Goal: Information Seeking & Learning: Learn about a topic

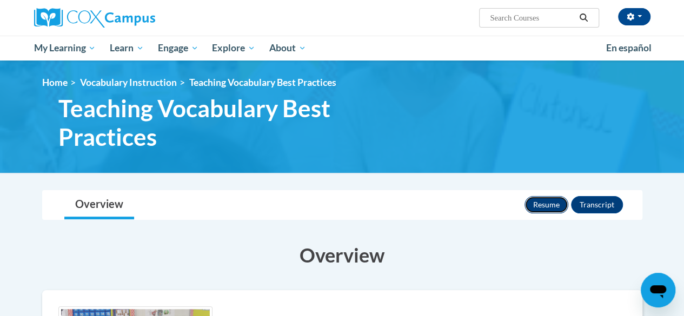
click at [538, 197] on button "Resume" at bounding box center [547, 204] width 44 height 17
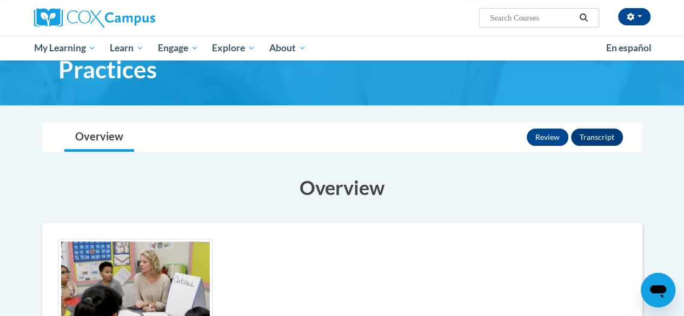
scroll to position [35, 0]
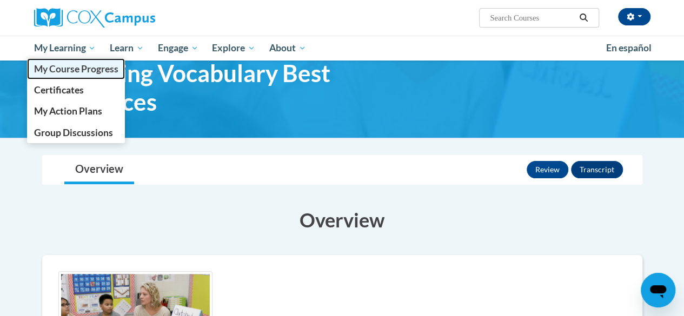
click at [82, 68] on span "My Course Progress" at bounding box center [76, 68] width 84 height 11
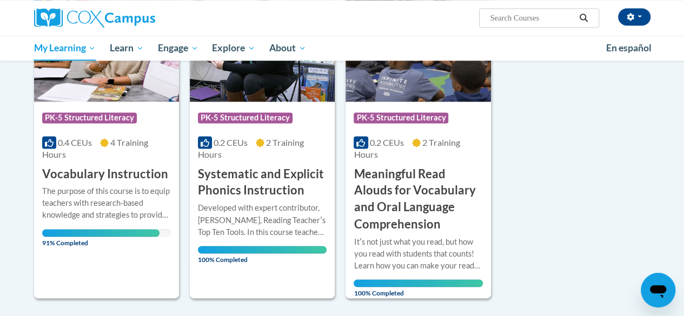
scroll to position [804, 0]
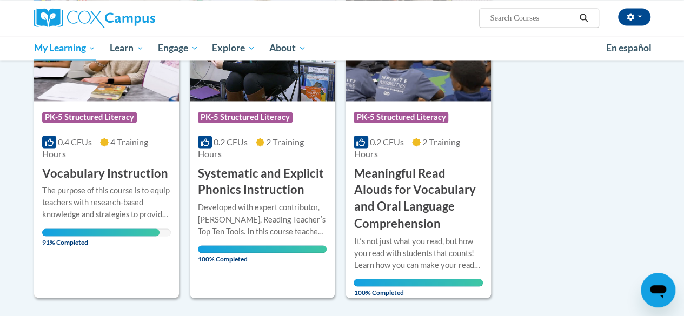
click at [94, 163] on div "Course Category: PK-5 Structured Literacy 0.4 CEUs 4 Training Hours COURSE Voca…" at bounding box center [106, 141] width 145 height 81
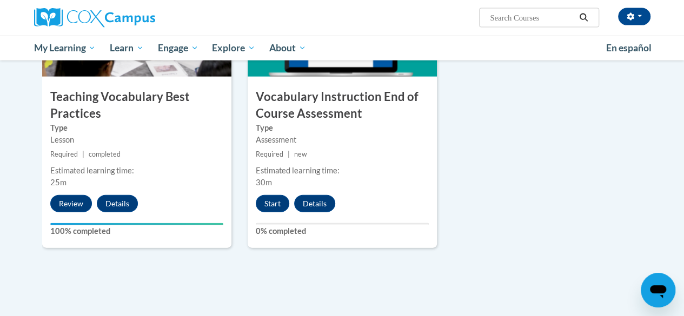
scroll to position [1211, 0]
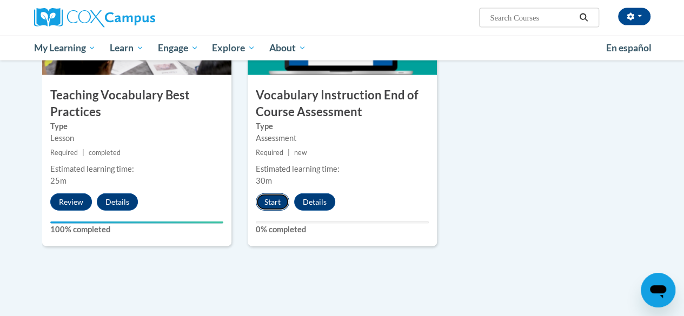
click at [278, 204] on button "Start" at bounding box center [273, 202] width 34 height 17
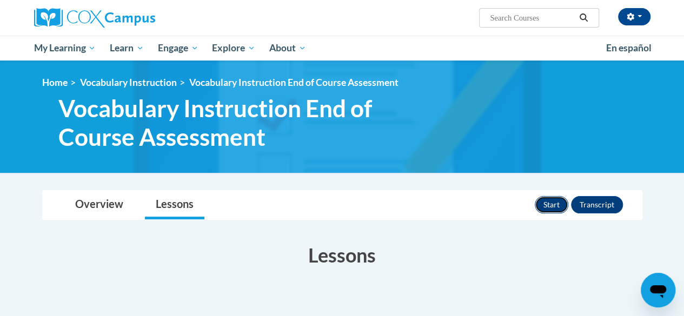
click at [554, 206] on button "Start" at bounding box center [552, 204] width 34 height 17
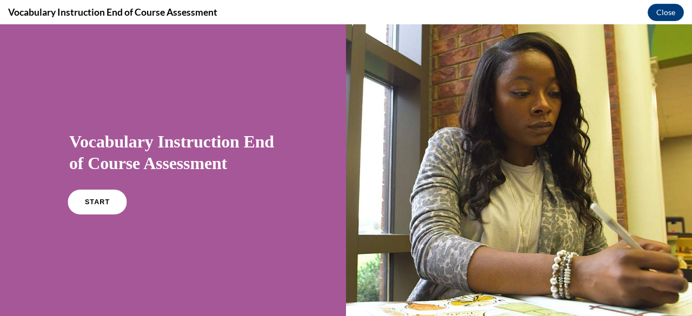
click at [105, 209] on link "START" at bounding box center [97, 202] width 59 height 25
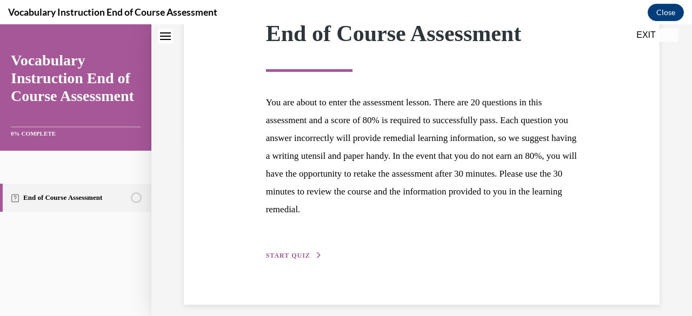
scroll to position [180, 0]
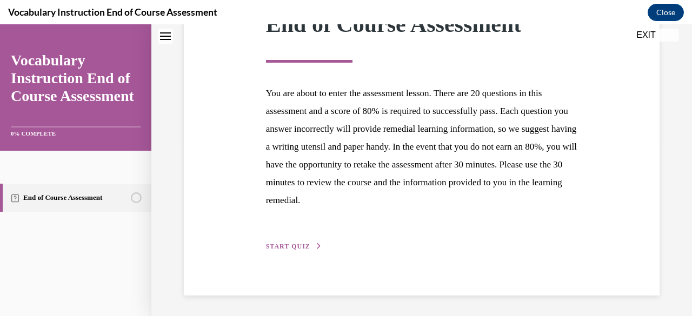
click at [293, 250] on button "START QUIZ" at bounding box center [294, 247] width 56 height 10
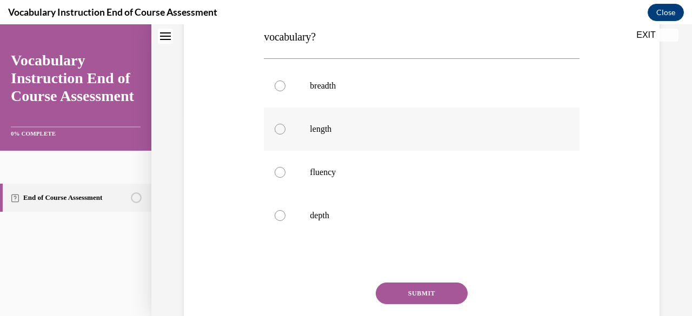
scroll to position [208, 0]
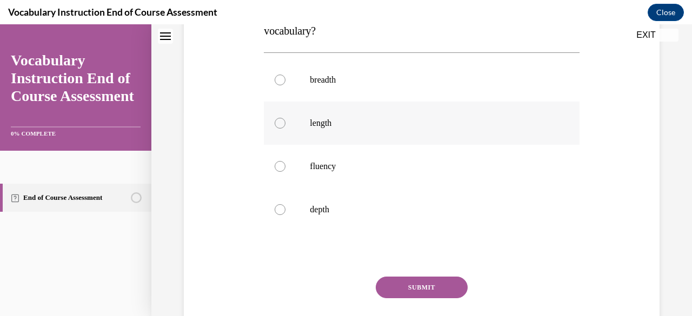
click at [340, 129] on label "length" at bounding box center [421, 123] width 315 height 43
click at [286, 129] on input "length" at bounding box center [280, 123] width 11 height 11
radio input "true"
click at [402, 283] on button "SUBMIT" at bounding box center [422, 288] width 92 height 22
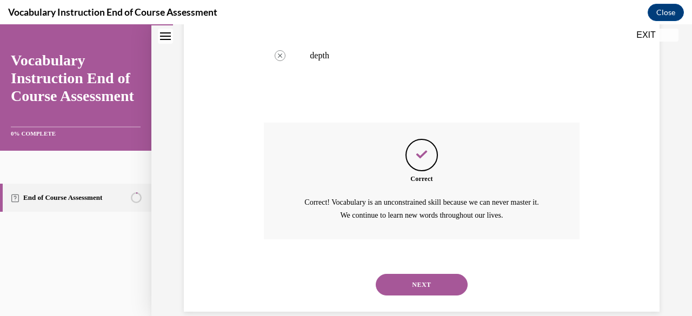
scroll to position [378, 0]
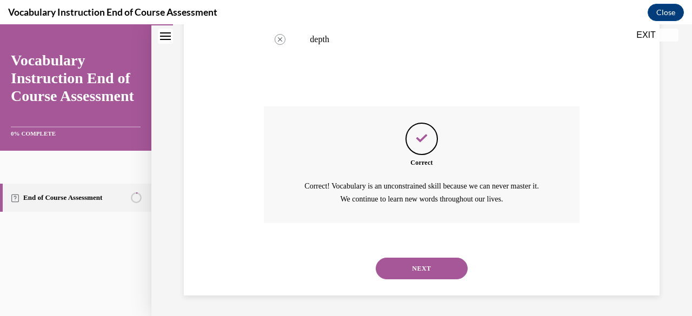
click at [391, 275] on button "NEXT" at bounding box center [422, 269] width 92 height 22
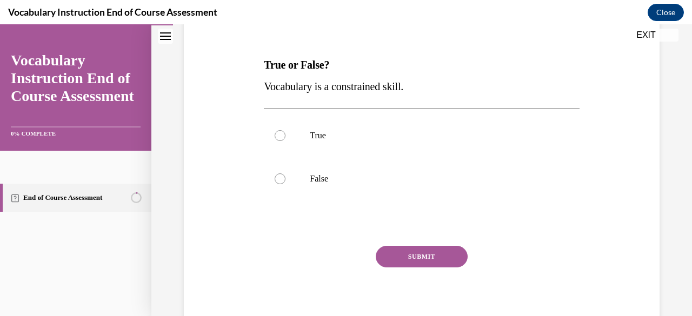
scroll to position [153, 0]
click at [330, 175] on p "False" at bounding box center [431, 178] width 242 height 11
click at [286, 175] on input "False" at bounding box center [280, 178] width 11 height 11
radio input "true"
click at [399, 255] on button "SUBMIT" at bounding box center [422, 257] width 92 height 22
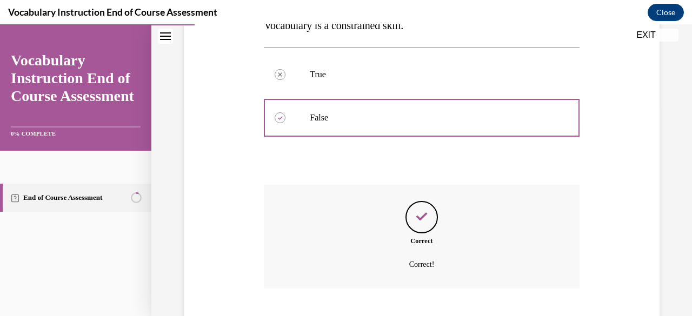
scroll to position [279, 0]
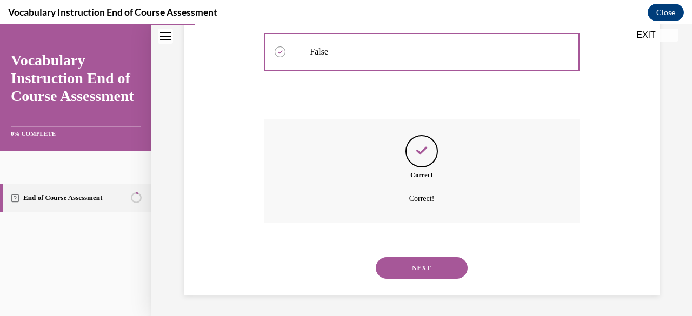
click at [395, 274] on button "NEXT" at bounding box center [422, 268] width 92 height 22
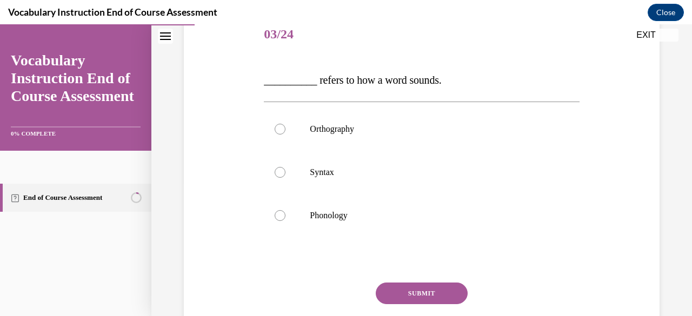
scroll to position [140, 0]
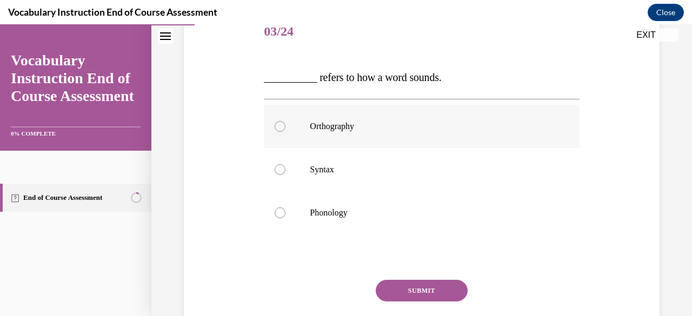
click at [368, 127] on p "Orthography" at bounding box center [431, 126] width 242 height 11
click at [286, 127] on input "Orthography" at bounding box center [280, 126] width 11 height 11
radio input "true"
click at [341, 203] on label "Phonology" at bounding box center [421, 212] width 315 height 43
click at [286, 208] on input "Phonology" at bounding box center [280, 213] width 11 height 11
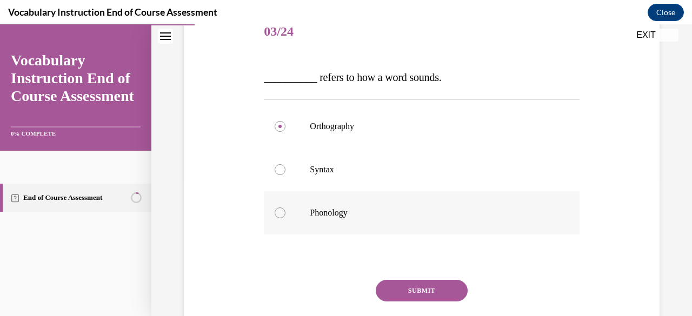
radio input "true"
click at [412, 282] on button "SUBMIT" at bounding box center [422, 291] width 92 height 22
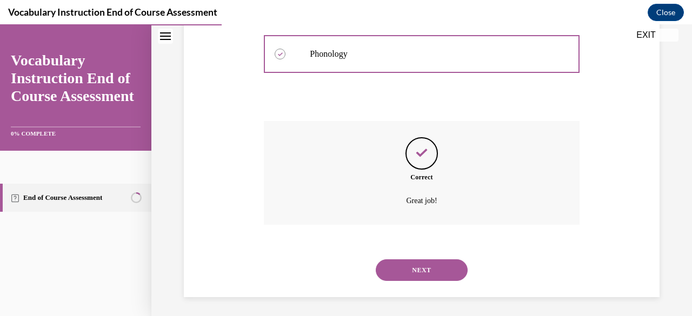
scroll to position [301, 0]
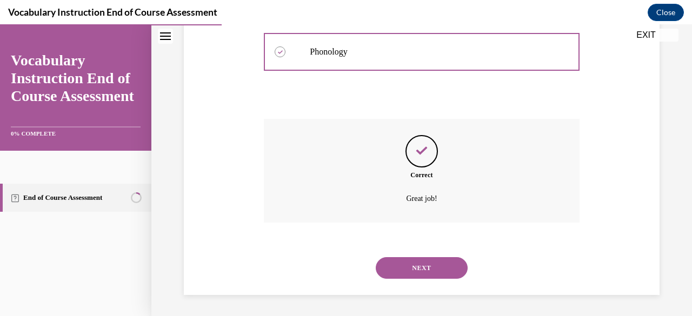
click at [395, 268] on button "NEXT" at bounding box center [422, 268] width 92 height 22
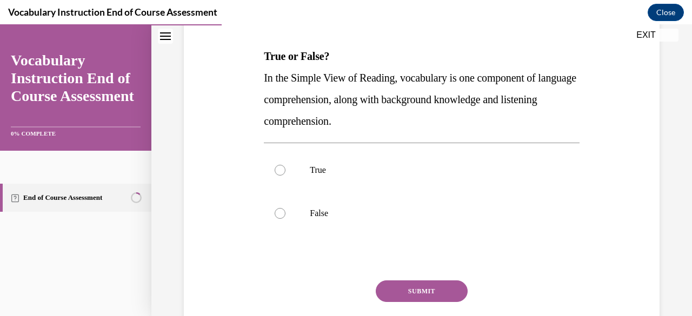
scroll to position [161, 0]
click at [371, 170] on p "True" at bounding box center [431, 169] width 242 height 11
click at [286, 170] on input "True" at bounding box center [280, 169] width 11 height 11
radio input "true"
click at [397, 277] on div "Question 04/24 True or False? In the Simple View of Reading, vocabulary is one …" at bounding box center [421, 179] width 315 height 380
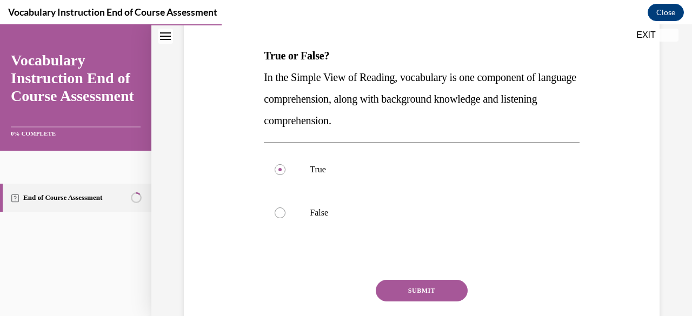
click at [398, 290] on button "SUBMIT" at bounding box center [422, 291] width 92 height 22
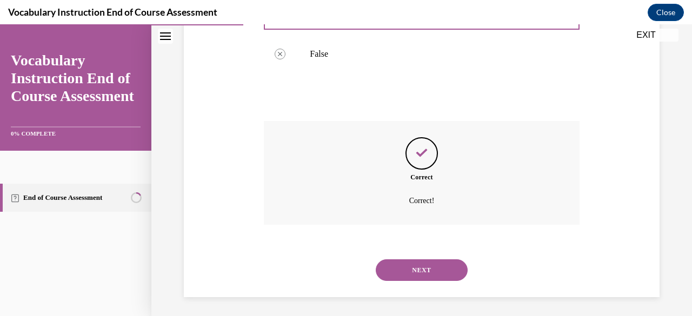
scroll to position [322, 0]
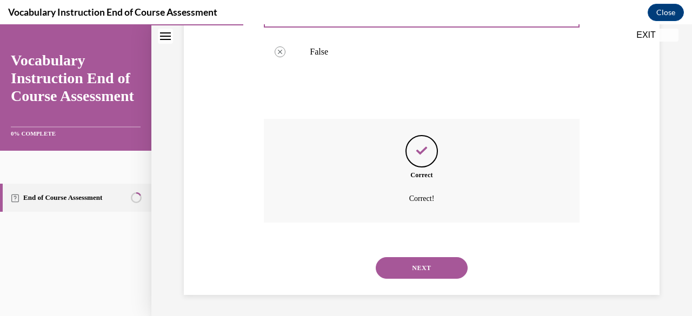
click at [396, 262] on button "NEXT" at bounding box center [422, 268] width 92 height 22
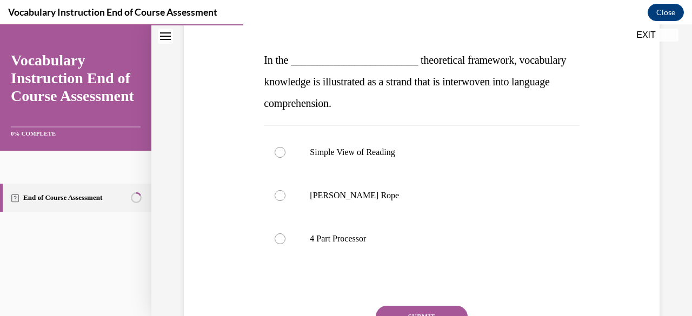
scroll to position [158, 0]
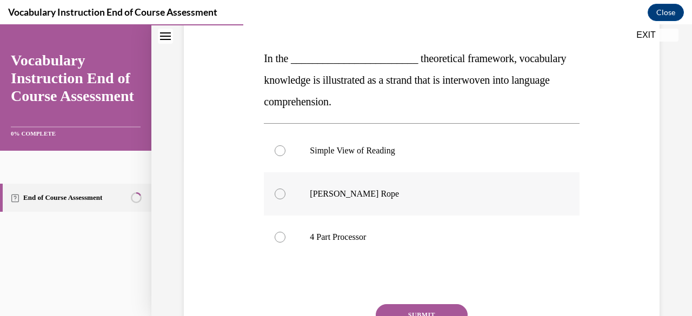
click at [385, 207] on label "Scarborough's Rope" at bounding box center [421, 194] width 315 height 43
click at [286, 200] on input "Scarborough's Rope" at bounding box center [280, 194] width 11 height 11
radio input "true"
click at [395, 306] on button "SUBMIT" at bounding box center [422, 315] width 92 height 22
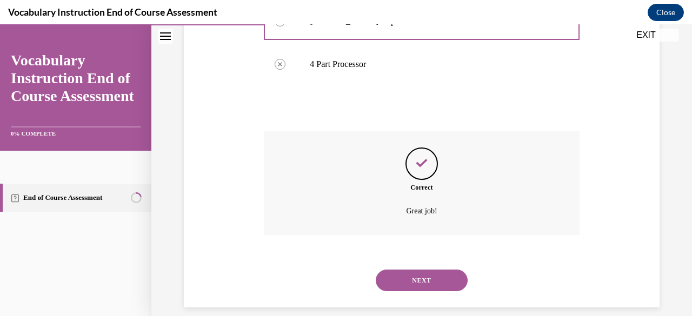
scroll to position [344, 0]
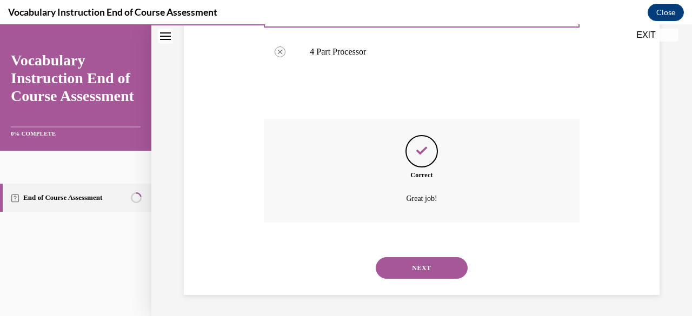
click at [395, 263] on button "NEXT" at bounding box center [422, 268] width 92 height 22
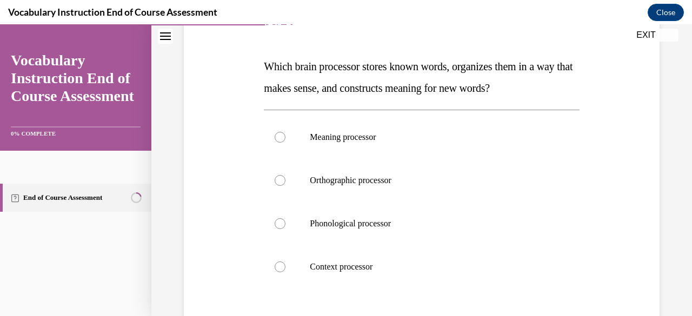
scroll to position [135, 0]
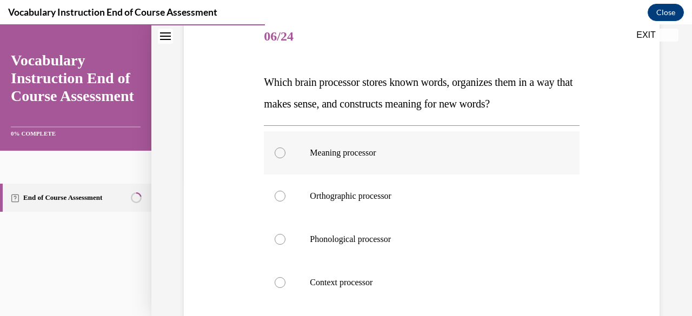
click at [337, 167] on label "Meaning processor" at bounding box center [421, 152] width 315 height 43
click at [286, 158] on input "Meaning processor" at bounding box center [280, 153] width 11 height 11
radio input "true"
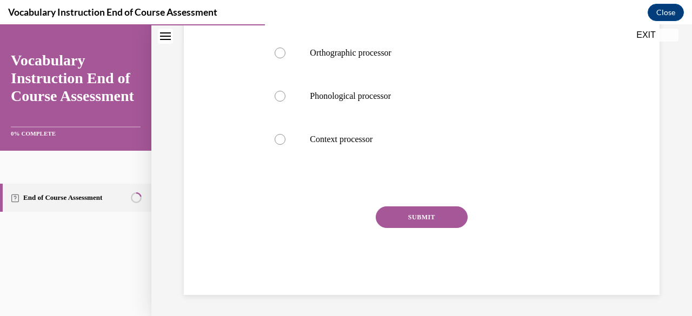
click at [397, 213] on button "SUBMIT" at bounding box center [422, 218] width 92 height 22
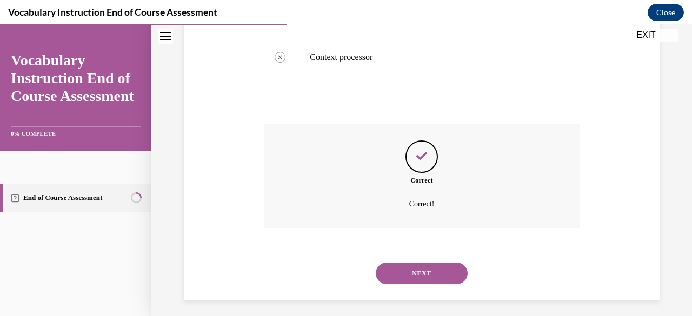
scroll to position [366, 0]
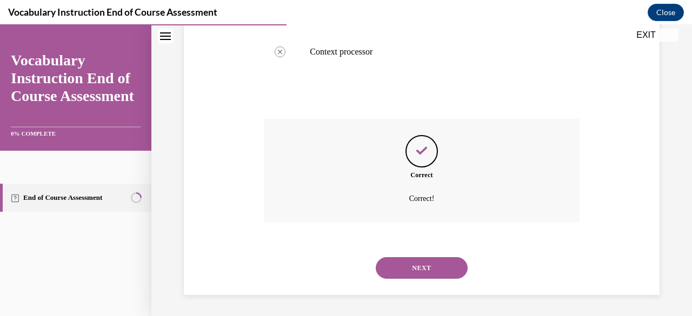
click at [403, 266] on button "NEXT" at bounding box center [422, 268] width 92 height 22
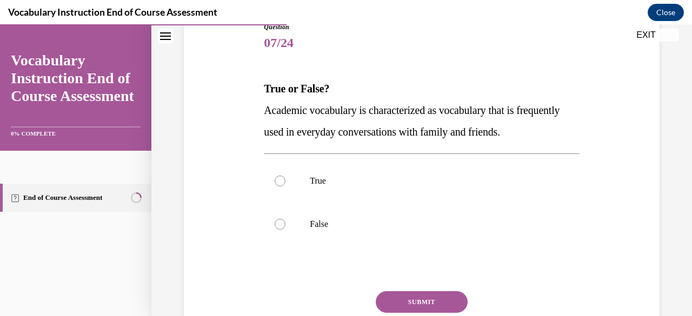
scroll to position [129, 0]
click at [332, 230] on label "False" at bounding box center [421, 223] width 315 height 43
click at [286, 229] on input "False" at bounding box center [280, 223] width 11 height 11
radio input "true"
click at [396, 298] on button "SUBMIT" at bounding box center [422, 301] width 92 height 22
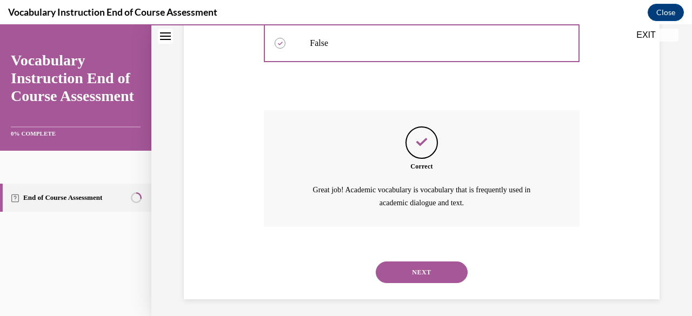
scroll to position [313, 0]
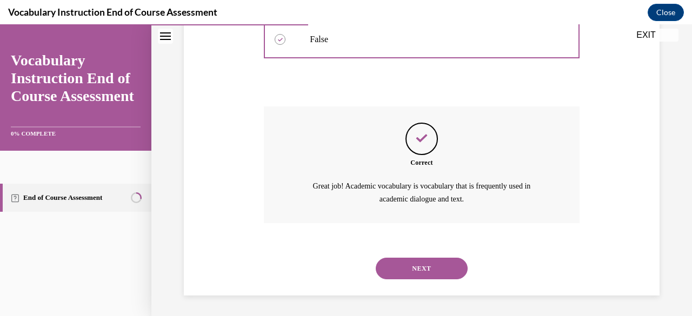
click at [400, 257] on div "NEXT" at bounding box center [421, 268] width 315 height 43
click at [403, 270] on button "NEXT" at bounding box center [422, 269] width 92 height 22
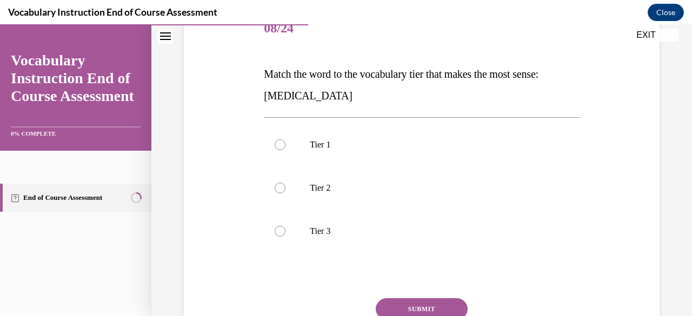
scroll to position [144, 0]
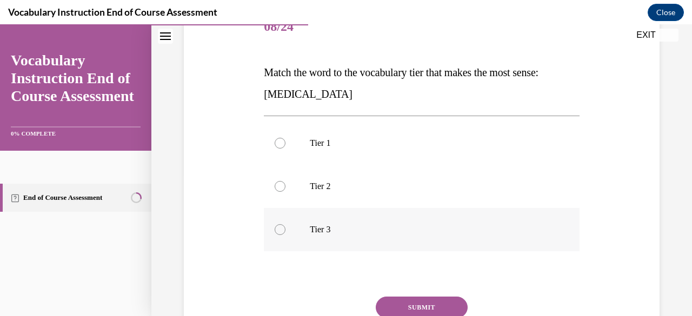
click at [303, 223] on label "Tier 3" at bounding box center [421, 229] width 315 height 43
click at [286, 224] on input "Tier 3" at bounding box center [280, 229] width 11 height 11
radio input "true"
click at [417, 303] on button "SUBMIT" at bounding box center [422, 308] width 92 height 22
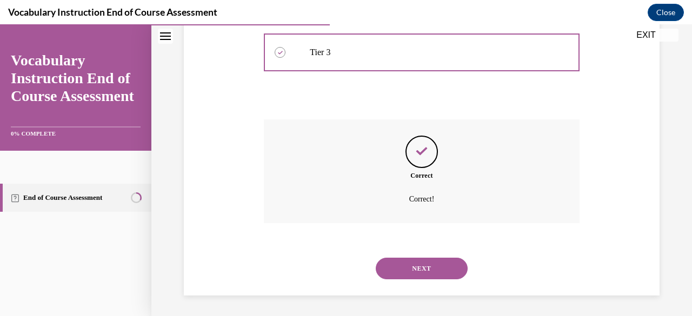
scroll to position [322, 0]
click at [392, 282] on div "NEXT" at bounding box center [421, 268] width 315 height 43
click at [392, 266] on button "NEXT" at bounding box center [422, 268] width 92 height 22
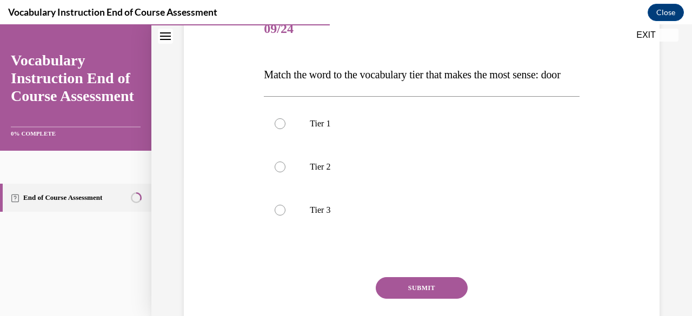
scroll to position [143, 0]
click at [330, 128] on p "Tier 1" at bounding box center [431, 122] width 242 height 11
click at [286, 128] on input "Tier 1" at bounding box center [280, 122] width 11 height 11
radio input "true"
click at [418, 298] on button "SUBMIT" at bounding box center [422, 287] width 92 height 22
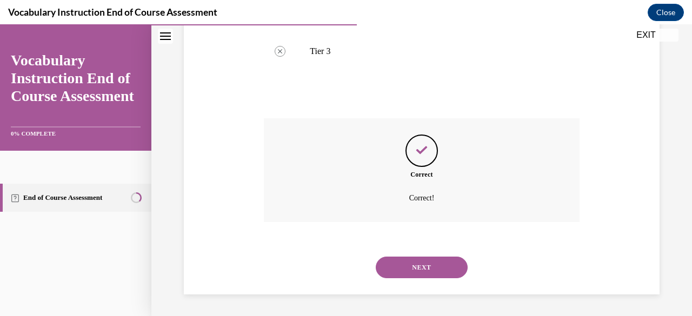
scroll to position [322, 0]
click at [389, 270] on button "NEXT" at bounding box center [422, 268] width 92 height 22
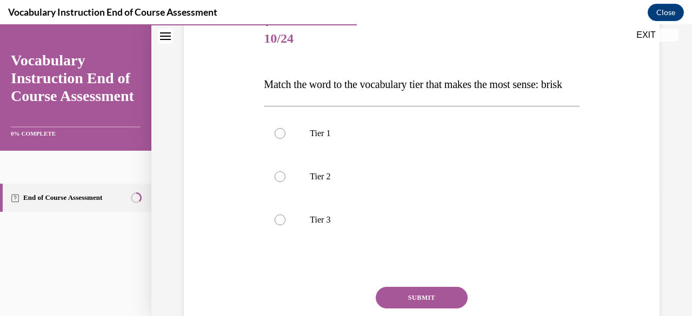
scroll to position [134, 0]
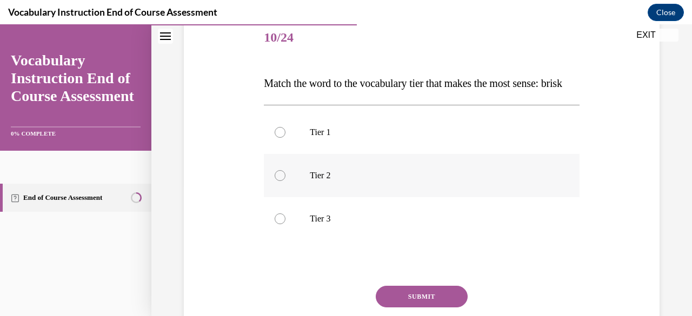
click at [346, 181] on p "Tier 2" at bounding box center [431, 175] width 242 height 11
click at [286, 181] on input "Tier 2" at bounding box center [280, 175] width 11 height 11
radio input "true"
click at [395, 308] on button "SUBMIT" at bounding box center [422, 297] width 92 height 22
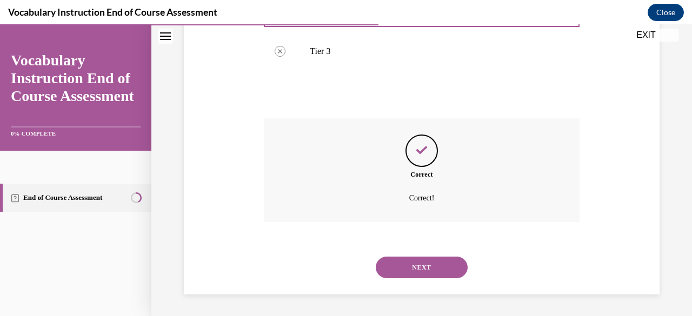
scroll to position [322, 0]
click at [410, 272] on button "NEXT" at bounding box center [422, 268] width 92 height 22
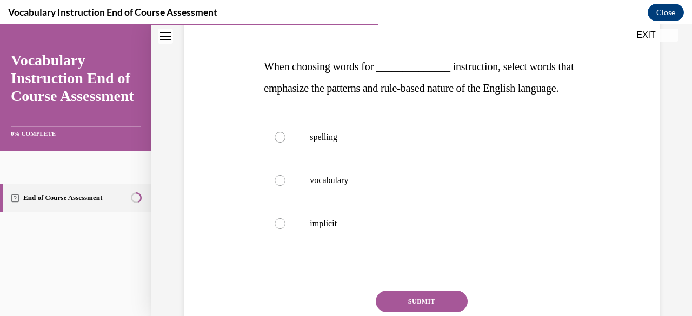
scroll to position [151, 0]
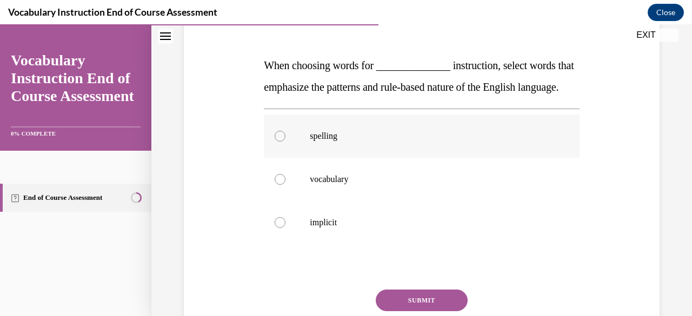
click at [337, 151] on label "spelling" at bounding box center [421, 136] width 315 height 43
click at [286, 142] on input "spelling" at bounding box center [280, 136] width 11 height 11
radio input "true"
click at [393, 312] on div "Question 11/24 When choosing words for ______________ instruction, select words…" at bounding box center [421, 189] width 315 height 380
click at [393, 312] on button "SUBMIT" at bounding box center [422, 301] width 92 height 22
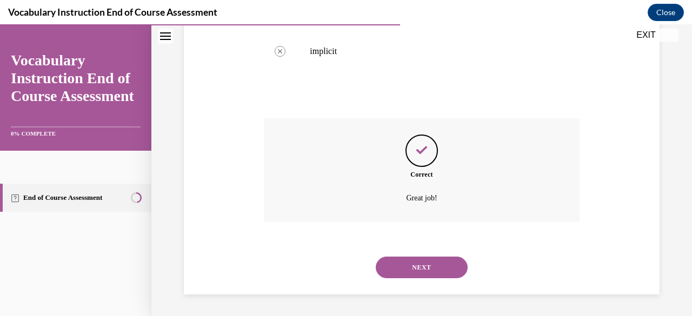
scroll to position [344, 0]
click at [392, 269] on button "NEXT" at bounding box center [422, 268] width 92 height 22
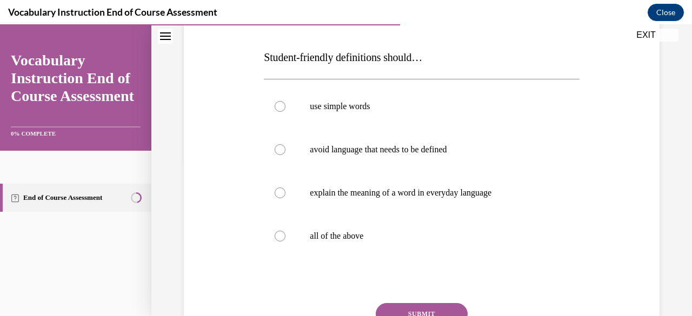
scroll to position [162, 0]
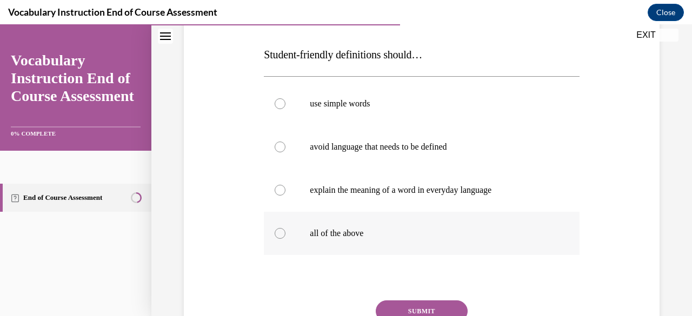
click at [377, 233] on p "all of the above" at bounding box center [431, 233] width 242 height 11
click at [286, 233] on input "all of the above" at bounding box center [280, 233] width 11 height 11
radio input "true"
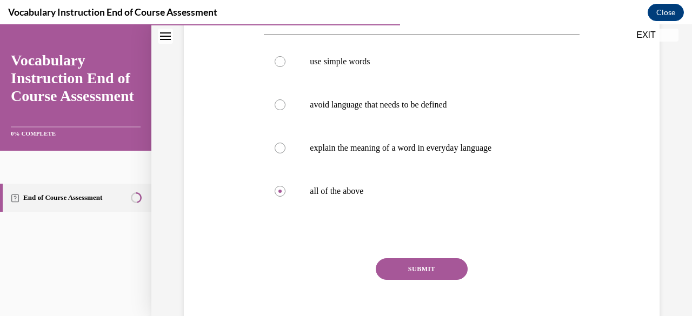
click at [396, 270] on button "SUBMIT" at bounding box center [422, 270] width 92 height 22
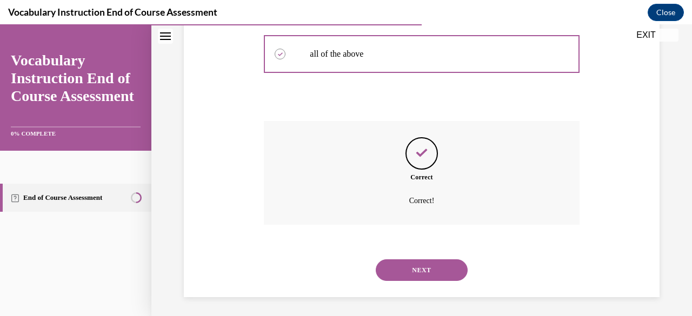
scroll to position [344, 0]
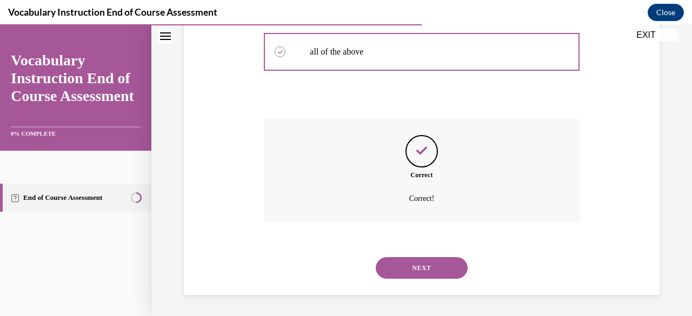
drag, startPoint x: 396, startPoint y: 270, endPoint x: 381, endPoint y: 274, distance: 15.7
click at [381, 274] on button "NEXT" at bounding box center [422, 268] width 92 height 22
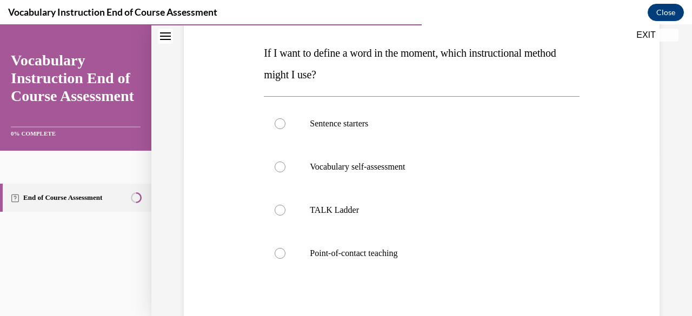
scroll to position [177, 0]
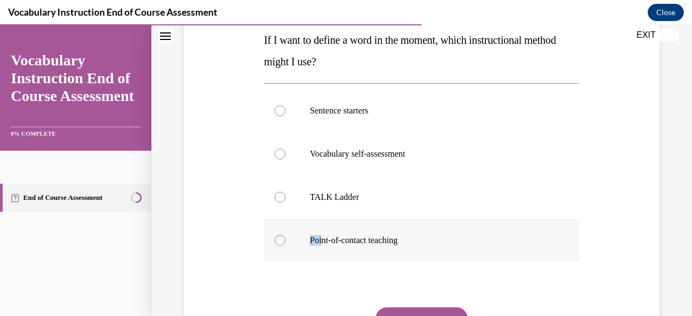
drag, startPoint x: 321, startPoint y: 242, endPoint x: 274, endPoint y: 246, distance: 47.3
click at [274, 246] on label "Point-of-contact teaching" at bounding box center [421, 240] width 315 height 43
click at [275, 246] on input "Point-of-contact teaching" at bounding box center [280, 240] width 11 height 11
radio input "true"
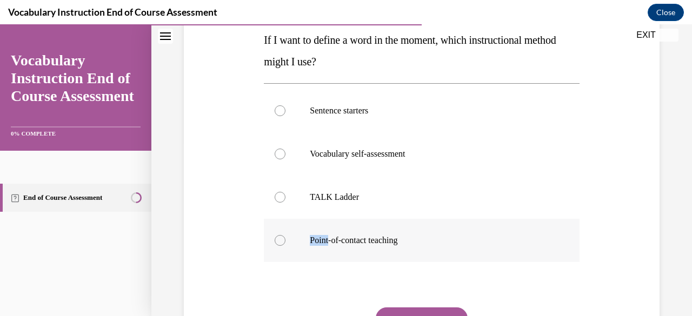
click at [274, 246] on label "Point-of-contact teaching" at bounding box center [421, 240] width 315 height 43
click at [275, 246] on input "Point-of-contact teaching" at bounding box center [280, 240] width 11 height 11
click at [420, 307] on div "Question 13/24 If I want to define a word in the moment, which instructional me…" at bounding box center [421, 184] width 315 height 423
click at [409, 312] on button "SUBMIT" at bounding box center [422, 319] width 92 height 22
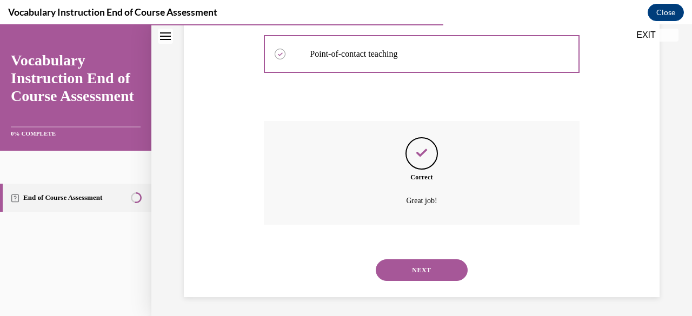
scroll to position [366, 0]
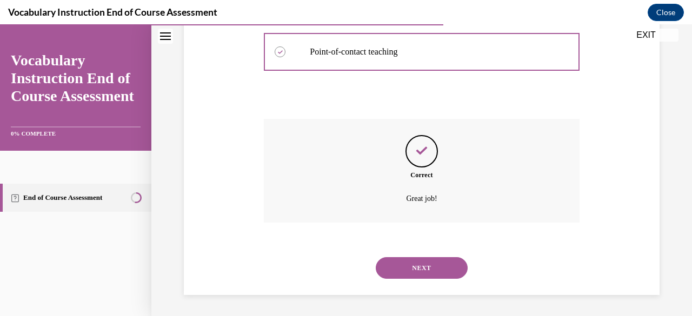
click at [439, 271] on button "NEXT" at bounding box center [422, 268] width 92 height 22
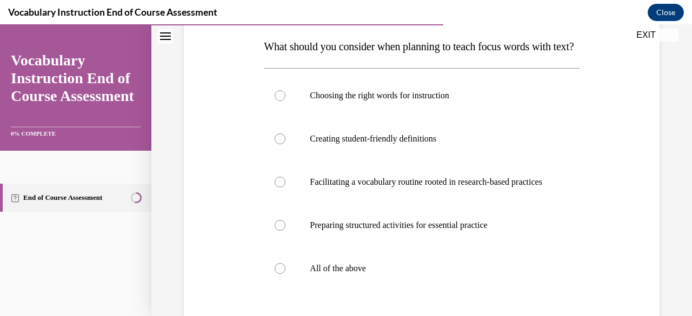
scroll to position [171, 0]
click at [275, 290] on label "All of the above" at bounding box center [421, 268] width 315 height 43
click at [275, 274] on input "All of the above" at bounding box center [280, 268] width 11 height 11
radio input "true"
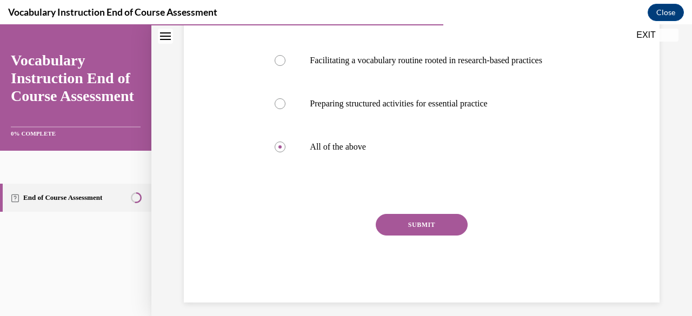
click at [398, 236] on button "SUBMIT" at bounding box center [422, 225] width 92 height 22
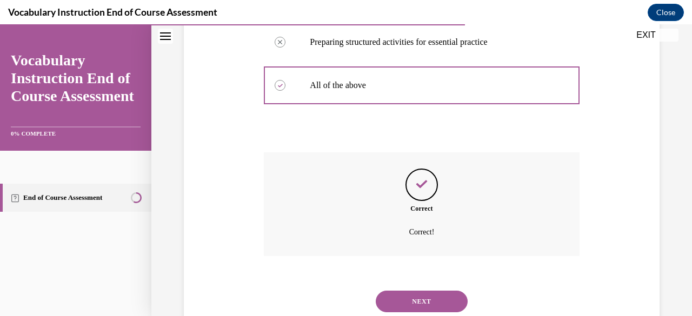
scroll to position [420, 0]
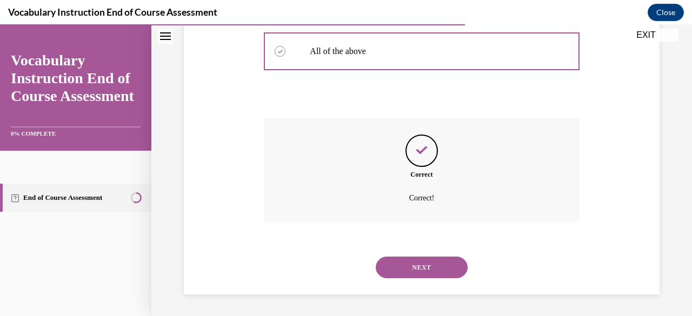
click at [395, 263] on button "NEXT" at bounding box center [422, 268] width 92 height 22
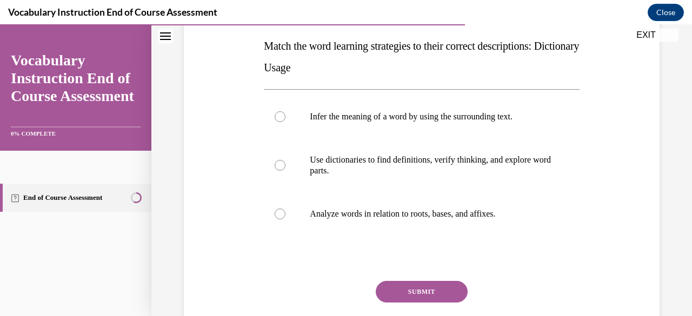
scroll to position [174, 0]
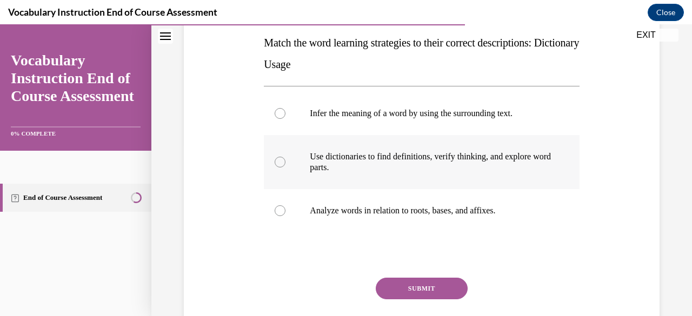
click at [363, 161] on p "Use dictionaries to find definitions, verify thinking, and explore word parts." at bounding box center [431, 162] width 242 height 22
click at [286, 161] on input "Use dictionaries to find definitions, verify thinking, and explore word parts." at bounding box center [280, 162] width 11 height 11
radio input "true"
click at [389, 297] on button "SUBMIT" at bounding box center [422, 289] width 92 height 22
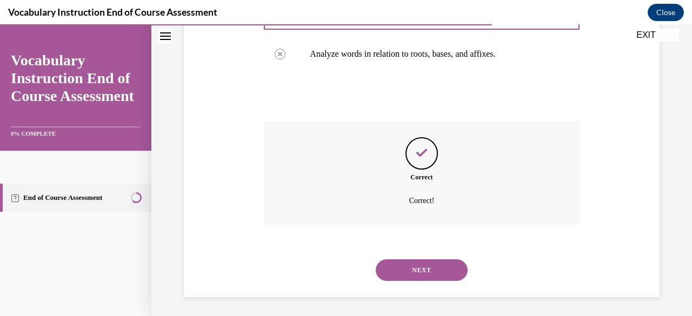
scroll to position [333, 0]
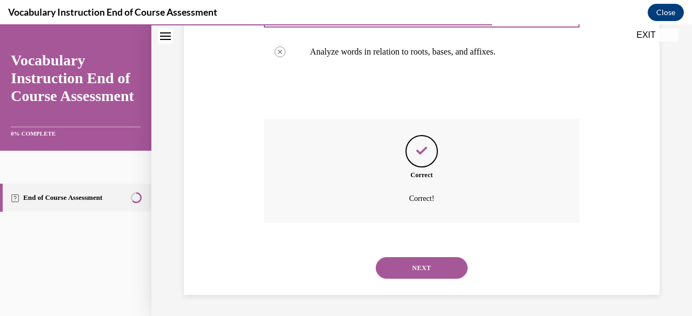
click at [388, 282] on div "NEXT" at bounding box center [421, 268] width 315 height 43
click at [384, 275] on button "NEXT" at bounding box center [422, 268] width 92 height 22
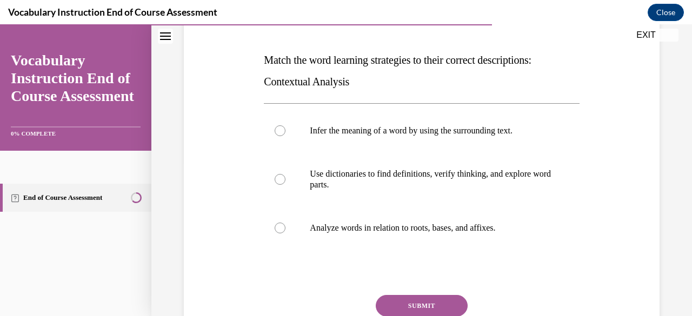
scroll to position [160, 0]
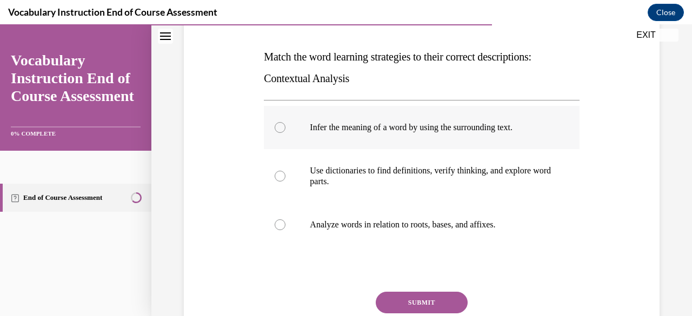
click at [423, 139] on label "Infer the meaning of a word by using the surrounding text." at bounding box center [421, 127] width 315 height 43
click at [286, 133] on input "Infer the meaning of a word by using the surrounding text." at bounding box center [280, 127] width 11 height 11
radio input "true"
click at [423, 139] on label "Infer the meaning of a word by using the surrounding text." at bounding box center [421, 127] width 315 height 43
click at [286, 133] on input "Infer the meaning of a word by using the surrounding text." at bounding box center [280, 127] width 11 height 11
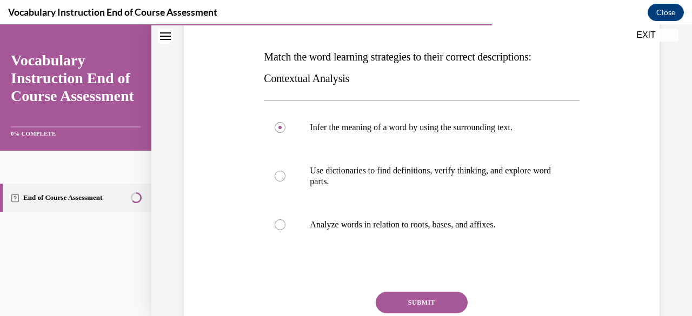
click at [408, 296] on button "SUBMIT" at bounding box center [422, 303] width 92 height 22
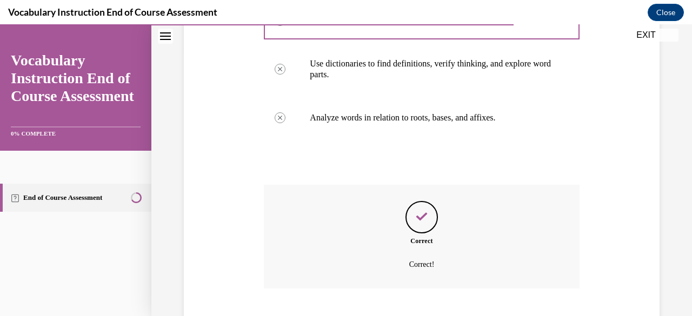
scroll to position [333, 0]
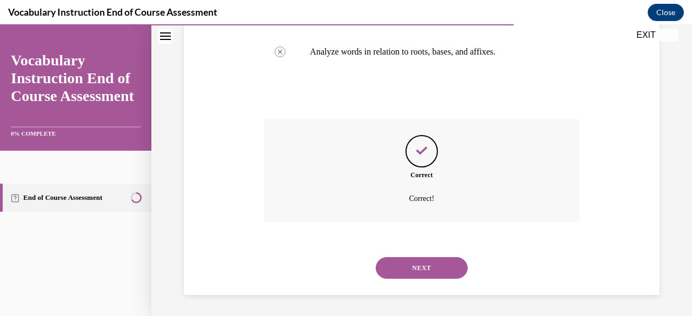
click at [410, 267] on button "NEXT" at bounding box center [422, 268] width 92 height 22
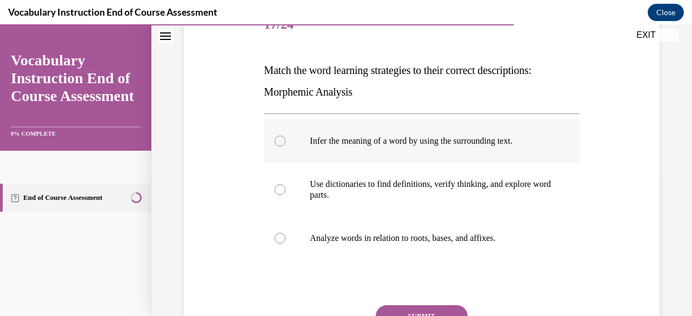
scroll to position [147, 0]
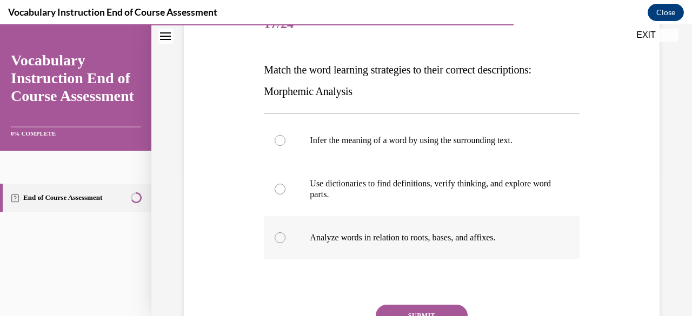
click at [387, 237] on p "Analyze words in relation to roots, bases, and affixes." at bounding box center [431, 238] width 242 height 11
click at [286, 237] on input "Analyze words in relation to roots, bases, and affixes." at bounding box center [280, 238] width 11 height 11
radio input "true"
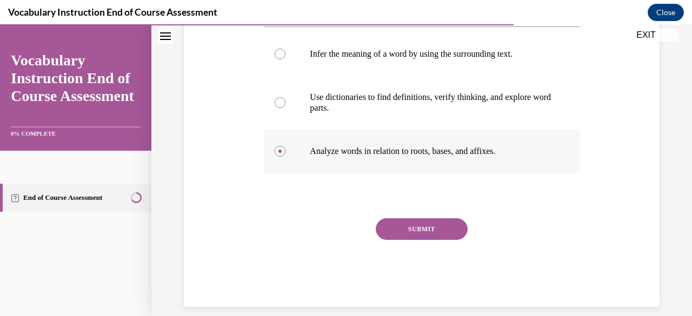
click at [387, 237] on button "SUBMIT" at bounding box center [422, 229] width 92 height 22
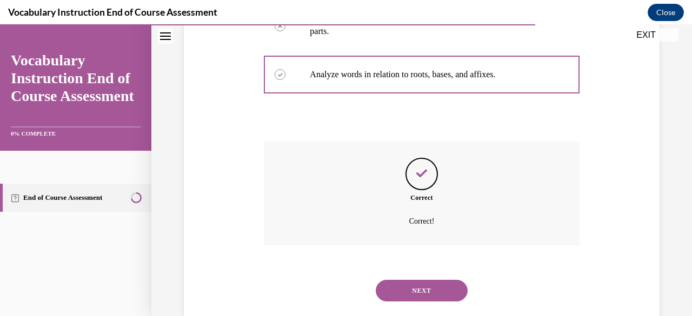
scroll to position [333, 0]
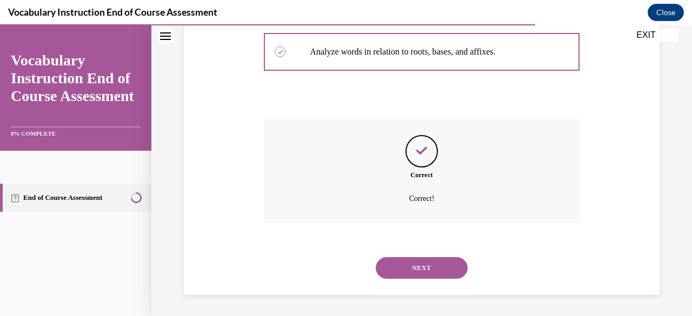
drag, startPoint x: 398, startPoint y: 259, endPoint x: 380, endPoint y: 263, distance: 18.9
click at [380, 263] on button "NEXT" at bounding box center [422, 268] width 92 height 22
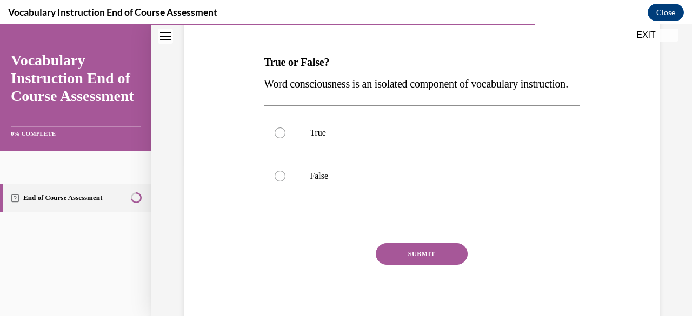
scroll to position [156, 0]
click at [273, 197] on label "False" at bounding box center [421, 175] width 315 height 43
click at [275, 181] on input "False" at bounding box center [280, 175] width 11 height 11
radio input "true"
click at [406, 264] on button "SUBMIT" at bounding box center [422, 253] width 92 height 22
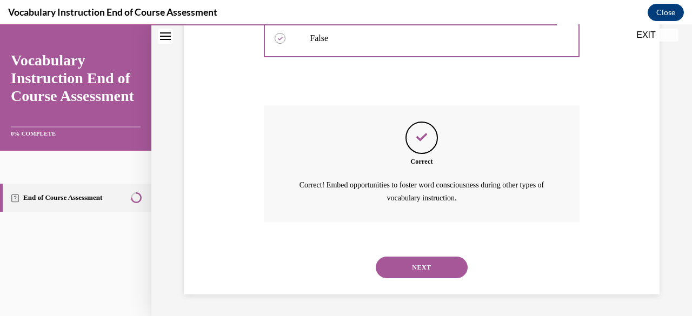
scroll to position [313, 0]
click at [403, 266] on button "NEXT" at bounding box center [422, 268] width 92 height 22
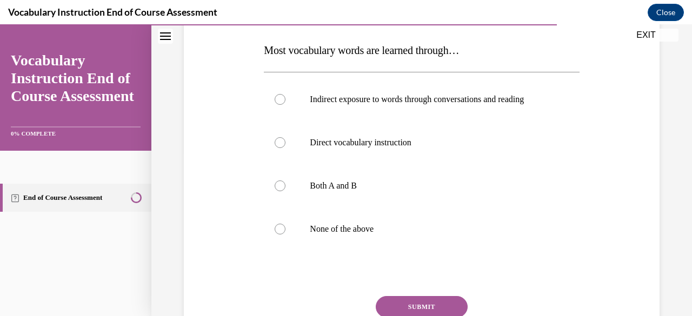
scroll to position [167, 0]
click at [332, 192] on label "Both A and B" at bounding box center [421, 185] width 315 height 43
click at [286, 191] on input "Both A and B" at bounding box center [280, 185] width 11 height 11
radio input "true"
click at [436, 107] on label "Indirect exposure to words through conversations and reading" at bounding box center [421, 98] width 315 height 43
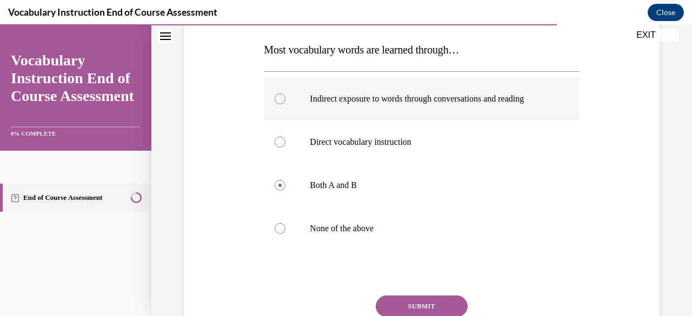
click at [286, 104] on input "Indirect exposure to words through conversations and reading" at bounding box center [280, 99] width 11 height 11
radio input "true"
click at [436, 107] on label "Indirect exposure to words through conversations and reading" at bounding box center [421, 98] width 315 height 43
click at [286, 104] on input "Indirect exposure to words through conversations and reading" at bounding box center [280, 99] width 11 height 11
click at [428, 297] on button "SUBMIT" at bounding box center [422, 307] width 92 height 22
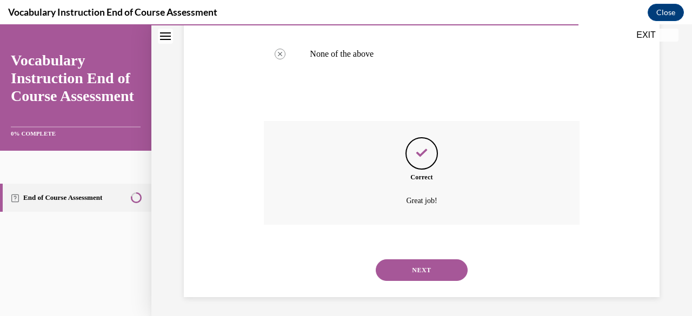
scroll to position [344, 0]
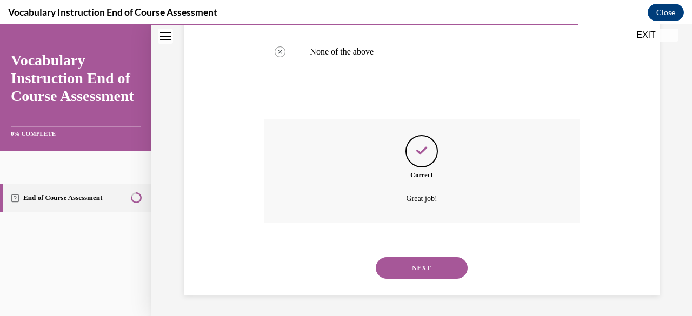
click at [402, 267] on button "NEXT" at bounding box center [422, 268] width 92 height 22
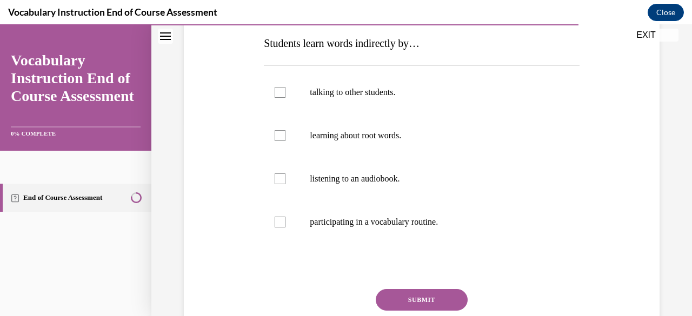
scroll to position [196, 0]
click at [387, 97] on label "talking to other students." at bounding box center [421, 91] width 315 height 43
click at [286, 97] on input "talking to other students." at bounding box center [280, 92] width 11 height 11
checkbox input "true"
click at [382, 124] on label "learning about root words." at bounding box center [421, 135] width 315 height 43
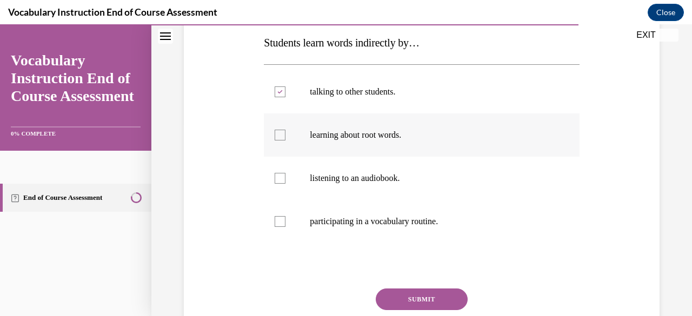
click at [286, 130] on input "learning about root words." at bounding box center [280, 135] width 11 height 11
checkbox input "true"
click at [384, 183] on p "listening to an audiobook." at bounding box center [431, 178] width 242 height 11
click at [286, 183] on input "listening to an audiobook." at bounding box center [280, 178] width 11 height 11
checkbox input "true"
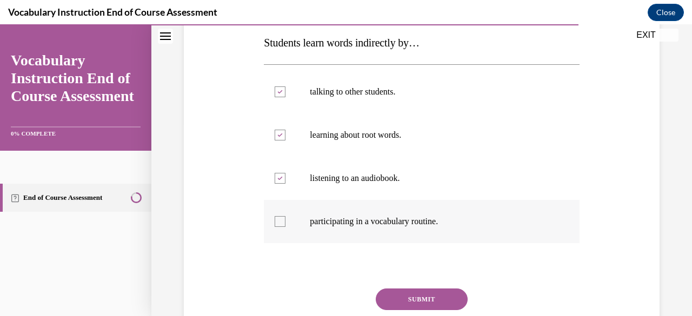
click at [367, 223] on p "participating in a vocabulary routine." at bounding box center [431, 221] width 242 height 11
click at [286, 223] on input "participating in a vocabulary routine." at bounding box center [280, 221] width 11 height 11
checkbox input "true"
click at [397, 299] on button "SUBMIT" at bounding box center [422, 300] width 92 height 22
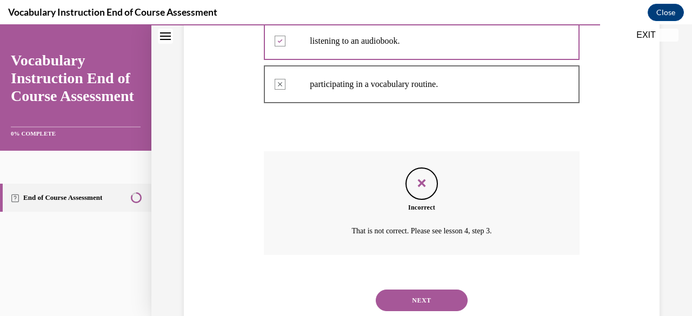
scroll to position [344, 0]
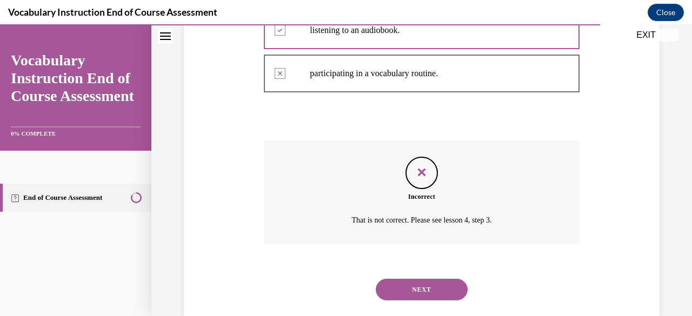
click at [385, 283] on button "NEXT" at bounding box center [422, 290] width 92 height 22
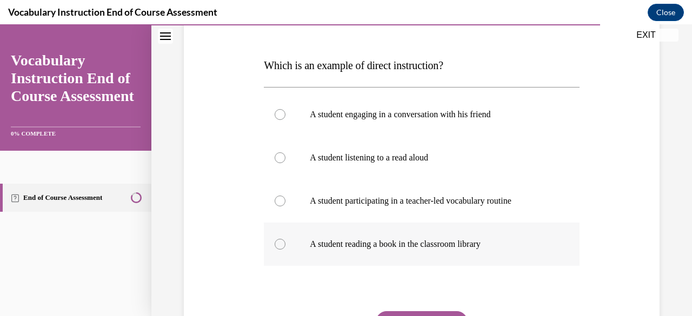
scroll to position [158, 0]
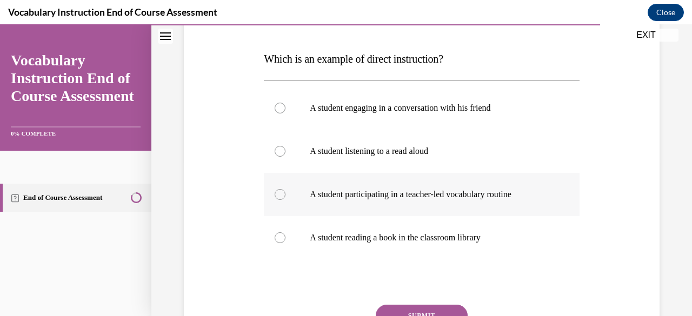
click at [356, 197] on p "A student participating in a teacher-led vocabulary routine" at bounding box center [431, 194] width 242 height 11
click at [286, 197] on input "A student participating in a teacher-led vocabulary routine" at bounding box center [280, 194] width 11 height 11
radio input "true"
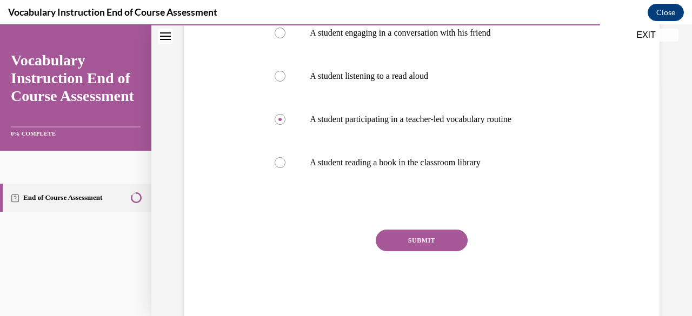
click at [396, 236] on button "SUBMIT" at bounding box center [422, 241] width 92 height 22
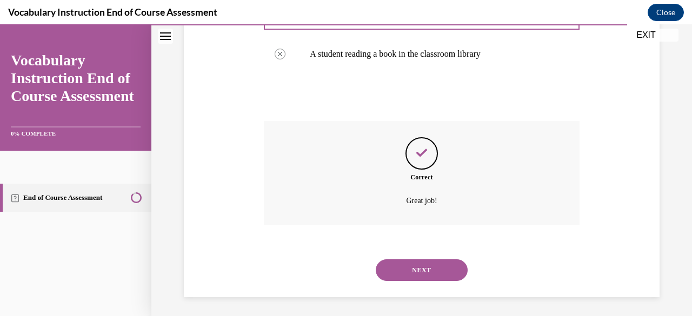
scroll to position [344, 0]
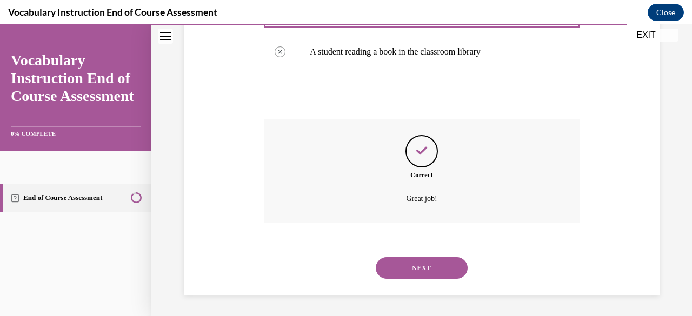
click at [389, 268] on button "NEXT" at bounding box center [422, 268] width 92 height 22
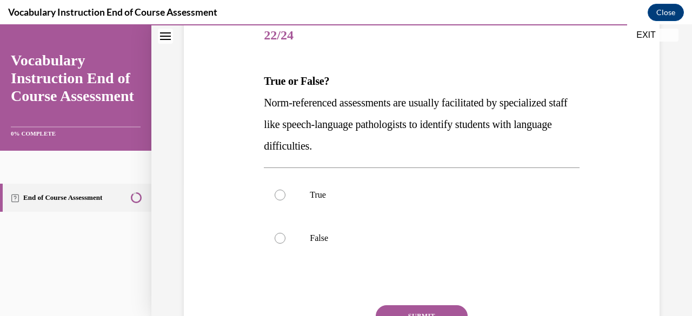
scroll to position [142, 0]
